Goal: Transaction & Acquisition: Book appointment/travel/reservation

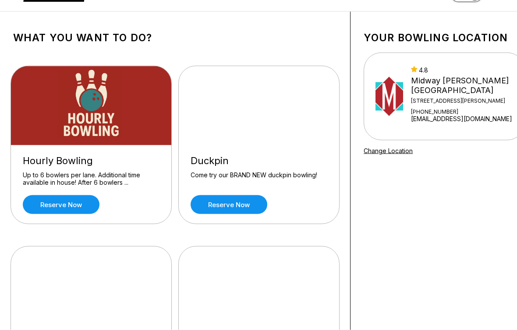
scroll to position [28, 0]
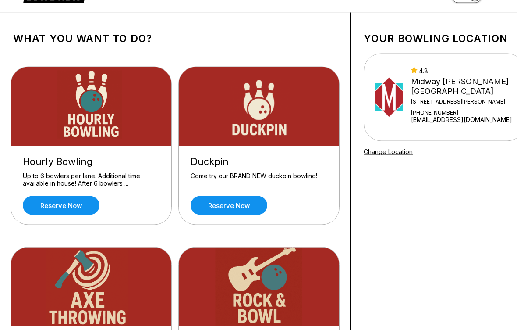
click at [241, 206] on link "Reserve now" at bounding box center [229, 205] width 77 height 19
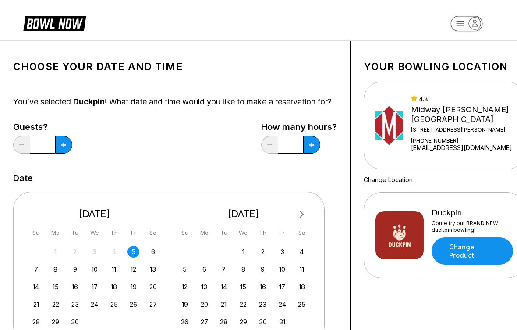
click at [69, 149] on button at bounding box center [63, 145] width 17 height 18
click at [65, 147] on icon at bounding box center [63, 144] width 5 height 5
click at [67, 153] on button at bounding box center [63, 145] width 17 height 18
type input "*"
click at [313, 153] on button at bounding box center [311, 145] width 17 height 18
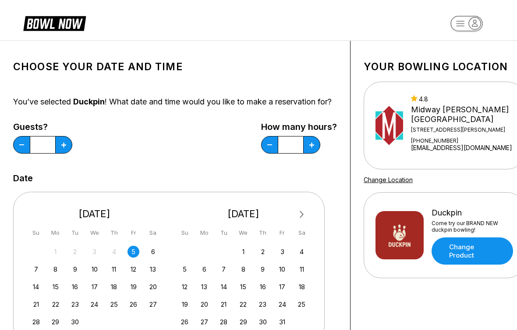
click at [307, 153] on button at bounding box center [311, 145] width 17 height 18
type input "*"
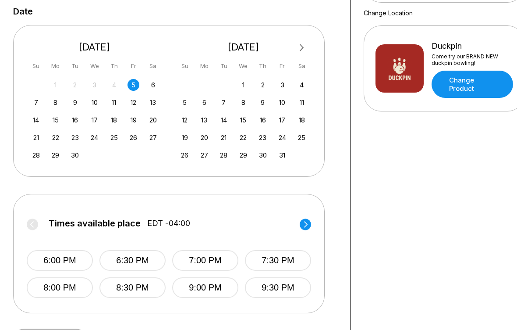
scroll to position [166, 0]
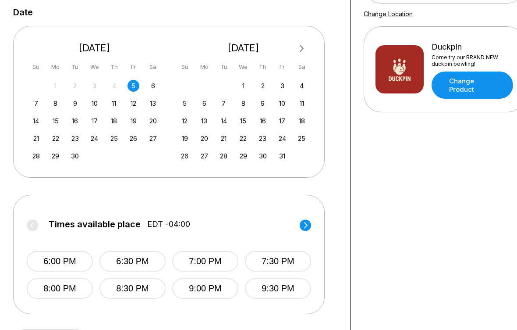
click at [147, 270] on button "6:30 PM" at bounding box center [132, 261] width 66 height 21
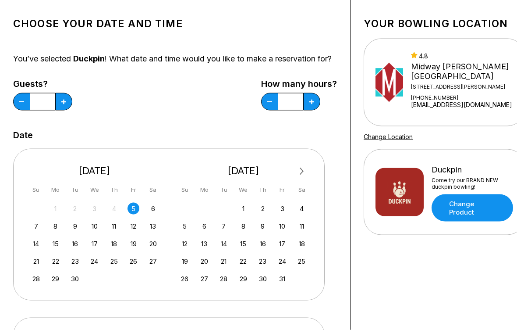
scroll to position [0, 0]
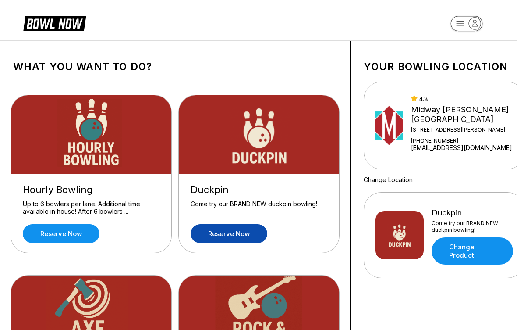
click at [86, 231] on link "Reserve now" at bounding box center [61, 233] width 77 height 19
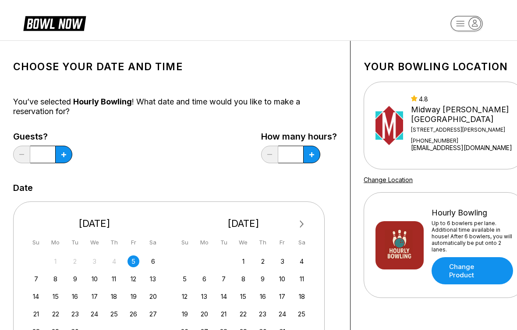
click at [312, 150] on button at bounding box center [311, 154] width 17 height 18
click at [311, 150] on button at bounding box center [311, 154] width 17 height 18
type input "*"
click at [64, 159] on button at bounding box center [63, 154] width 17 height 18
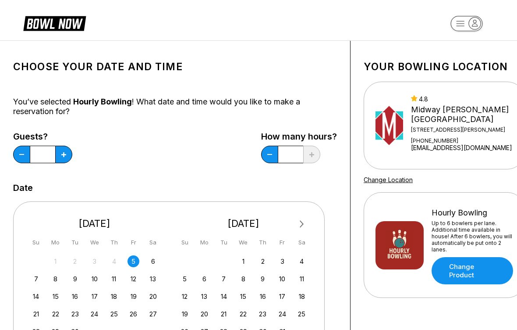
click at [67, 149] on button at bounding box center [63, 154] width 17 height 18
type input "*"
click at [459, 112] on div "Midway [PERSON_NAME][GEOGRAPHIC_DATA]" at bounding box center [462, 114] width 103 height 19
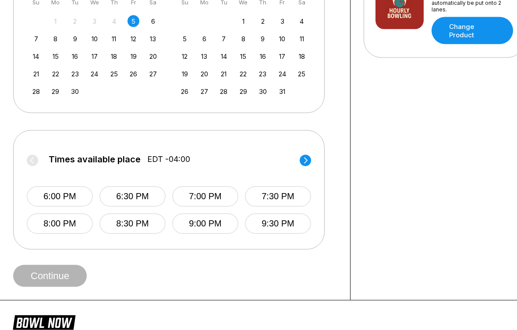
scroll to position [241, 0]
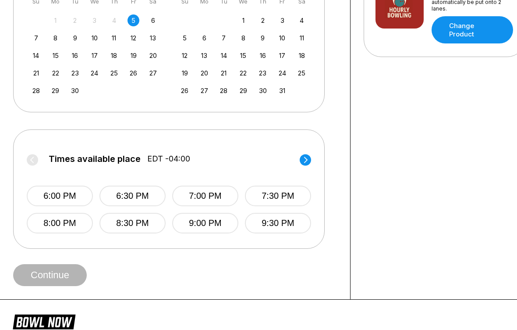
click at [144, 191] on button "6:30 PM" at bounding box center [132, 195] width 66 height 21
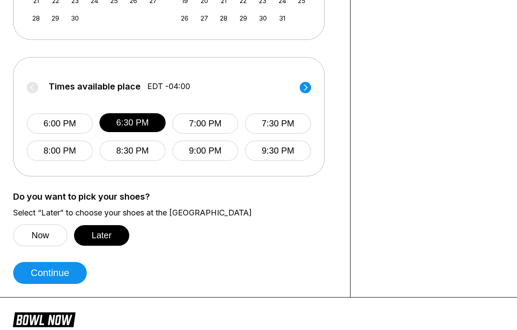
scroll to position [315, 0]
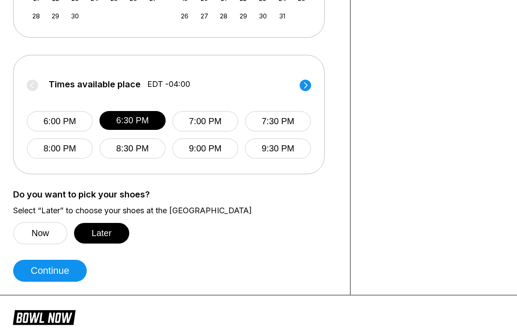
click at [45, 234] on button "Now" at bounding box center [40, 233] width 54 height 22
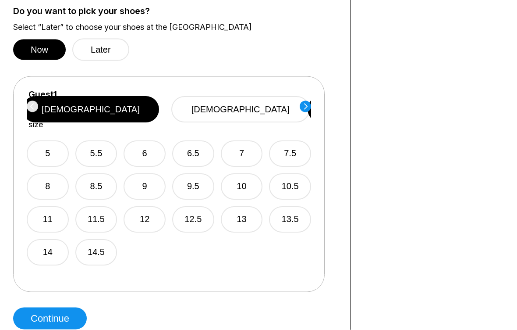
click at [263, 107] on button "[DEMOGRAPHIC_DATA]" at bounding box center [240, 109] width 138 height 26
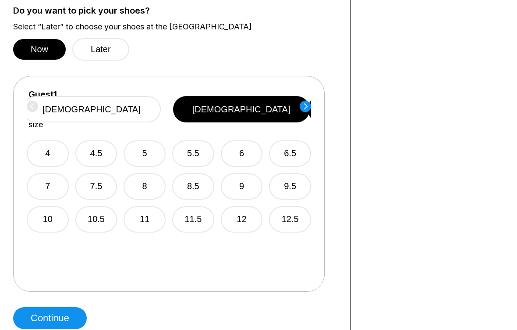
click at [50, 173] on button "7" at bounding box center [48, 186] width 42 height 26
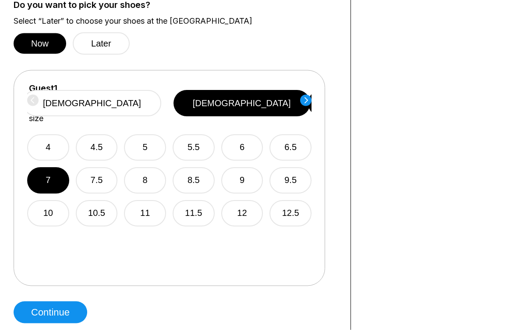
scroll to position [505, 0]
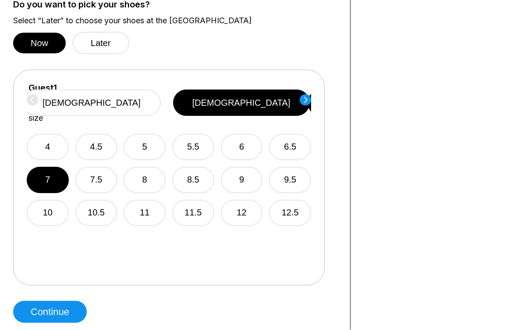
click at [68, 306] on button "Continue" at bounding box center [50, 312] width 74 height 22
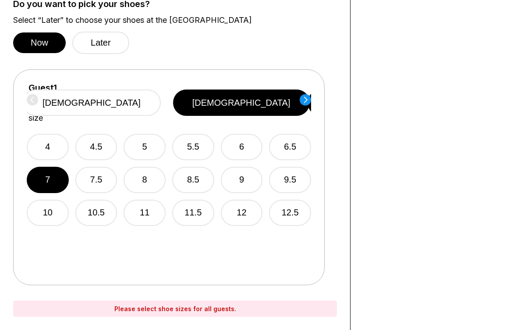
click at [161, 98] on button "[DEMOGRAPHIC_DATA]" at bounding box center [91, 102] width 138 height 26
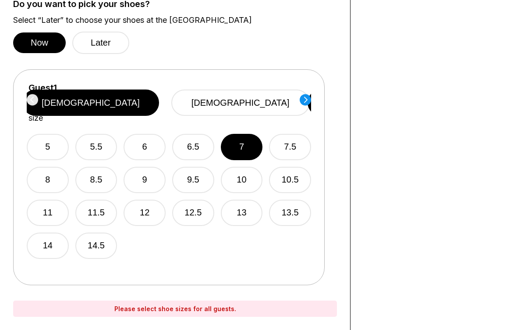
click at [198, 167] on button "9.5" at bounding box center [193, 180] width 42 height 26
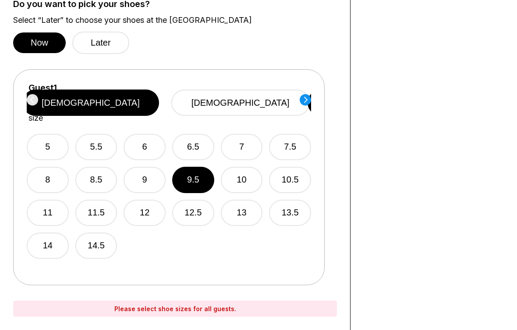
click at [49, 199] on button "11" at bounding box center [48, 212] width 42 height 26
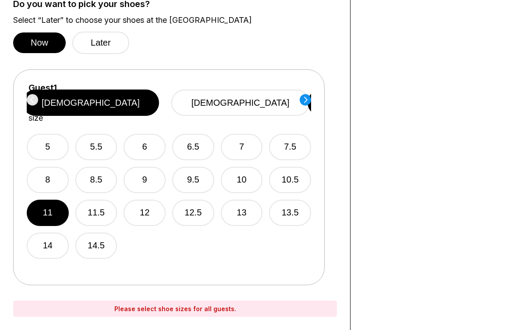
click at [309, 98] on circle at bounding box center [305, 99] width 11 height 11
click at [31, 96] on circle at bounding box center [32, 99] width 11 height 11
click at [303, 99] on circle at bounding box center [305, 99] width 11 height 11
click at [259, 97] on button "[DEMOGRAPHIC_DATA]" at bounding box center [241, 102] width 138 height 26
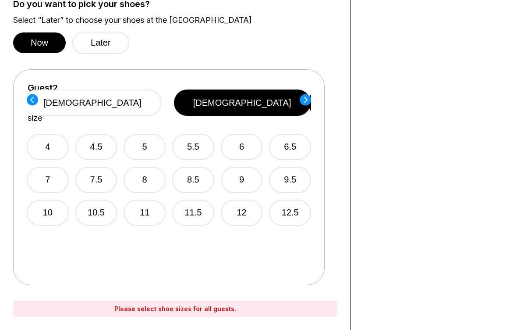
click at [49, 168] on button "7" at bounding box center [48, 180] width 42 height 26
click at [308, 99] on circle at bounding box center [305, 99] width 11 height 11
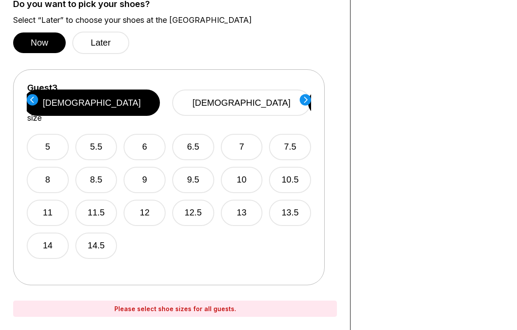
click at [160, 97] on button "[DEMOGRAPHIC_DATA]" at bounding box center [92, 102] width 137 height 26
click at [248, 170] on button "10" at bounding box center [242, 180] width 42 height 26
click at [303, 103] on circle at bounding box center [305, 99] width 11 height 11
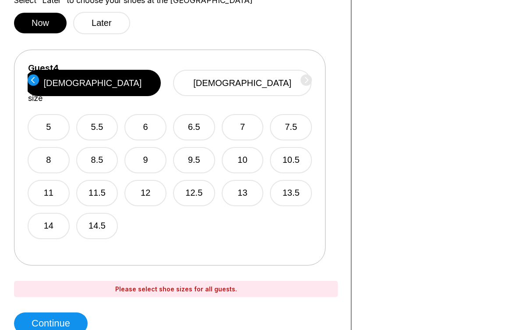
scroll to position [524, 0]
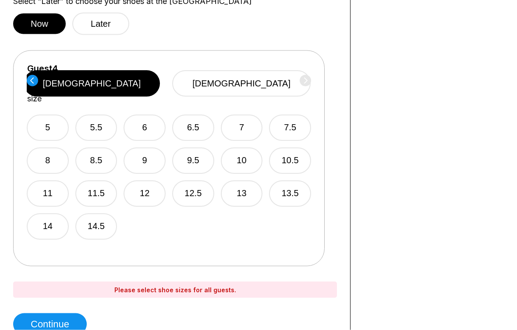
click at [49, 115] on button "5" at bounding box center [48, 128] width 42 height 26
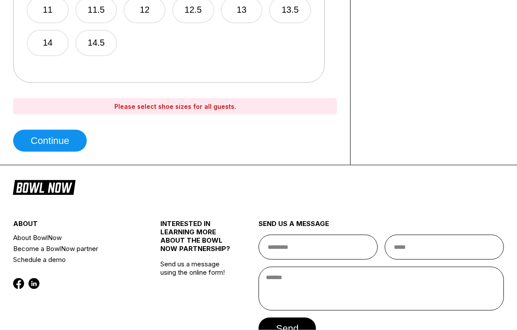
scroll to position [713, 0]
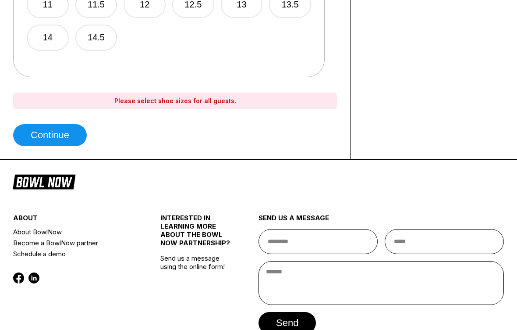
click at [71, 134] on button "Continue" at bounding box center [50, 135] width 74 height 22
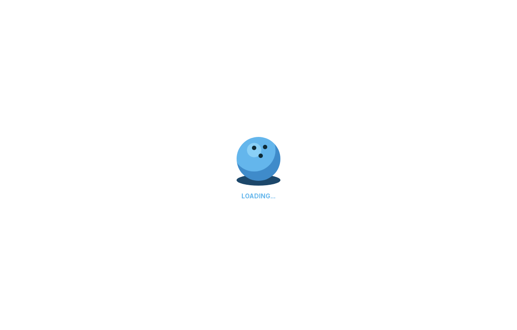
select select "**"
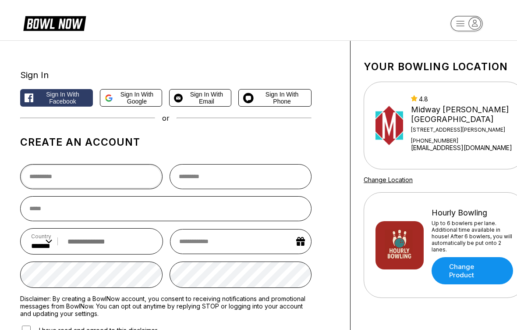
click at [113, 174] on input "text" at bounding box center [91, 176] width 142 height 25
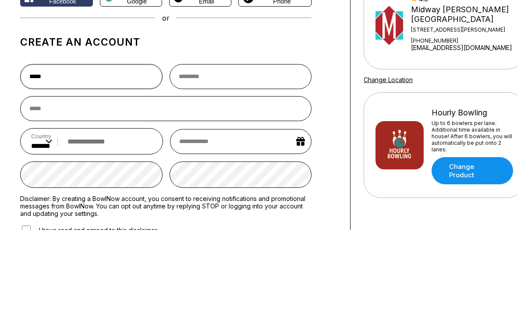
type input "*****"
click at [256, 164] on input "text" at bounding box center [241, 176] width 142 height 25
type input "*******"
click at [176, 196] on input "email" at bounding box center [165, 208] width 291 height 25
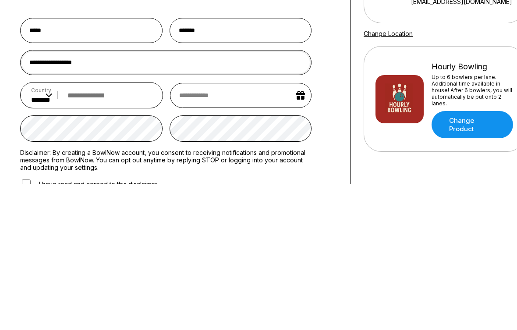
type input "**********"
click at [120, 233] on input "tel" at bounding box center [107, 241] width 89 height 16
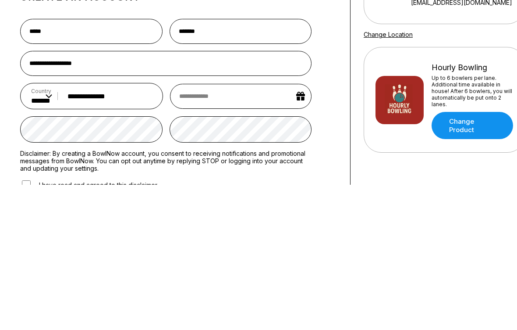
type input "**********"
click at [254, 229] on input "text" at bounding box center [241, 241] width 142 height 25
select select "*"
select select "****"
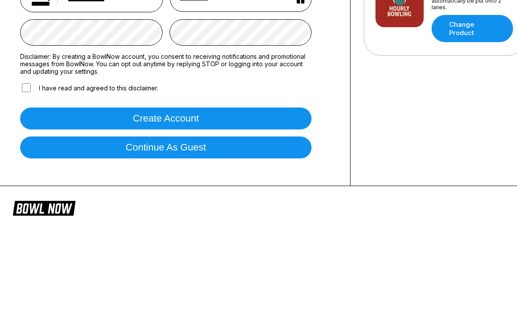
scroll to position [242, 0]
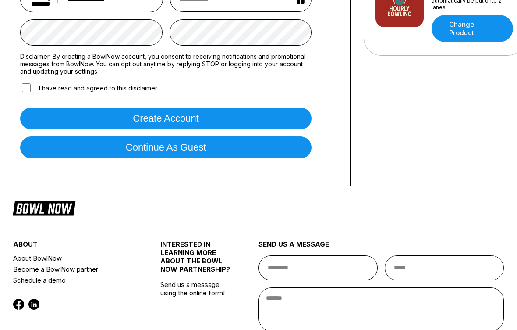
click at [231, 155] on button "Continue as guest" at bounding box center [165, 147] width 291 height 22
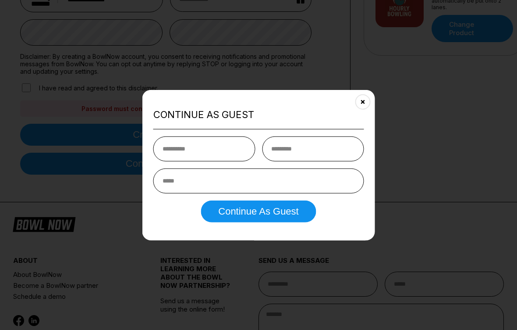
click at [426, 131] on div at bounding box center [258, 165] width 517 height 330
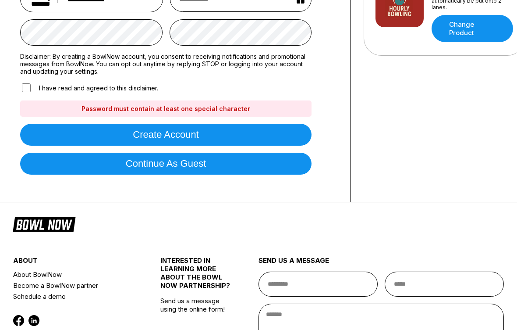
click at [259, 138] on button "Create account" at bounding box center [165, 135] width 291 height 22
click at [186, 132] on button "Create account" at bounding box center [165, 135] width 291 height 22
click at [226, 145] on button "Create account" at bounding box center [165, 135] width 291 height 22
click at [248, 142] on button "Create account" at bounding box center [165, 135] width 291 height 22
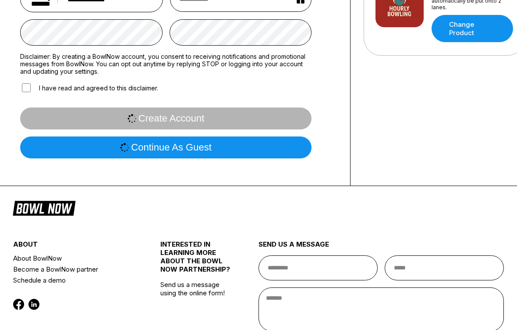
scroll to position [0, 0]
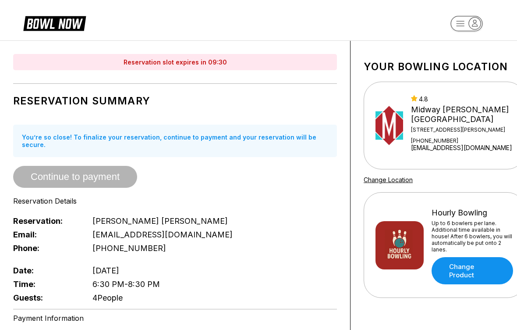
click at [486, 273] on link "Change Product" at bounding box center [473, 270] width 82 height 27
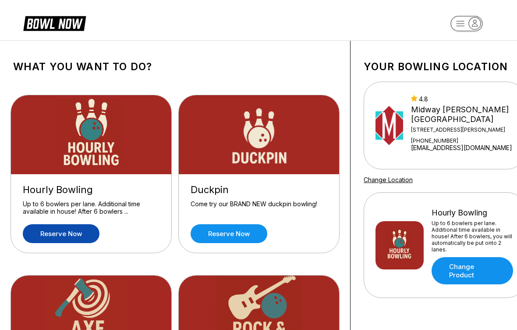
click at [251, 231] on link "Reserve now" at bounding box center [229, 233] width 77 height 19
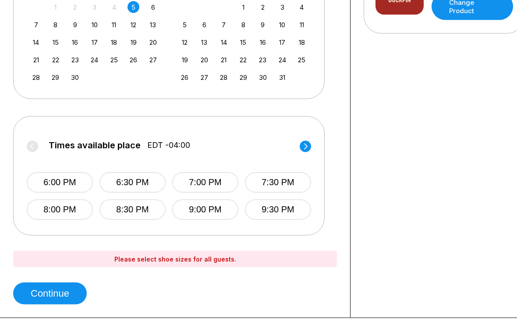
click at [148, 188] on button "6:30 PM" at bounding box center [132, 182] width 66 height 21
